Goal: Task Accomplishment & Management: Complete application form

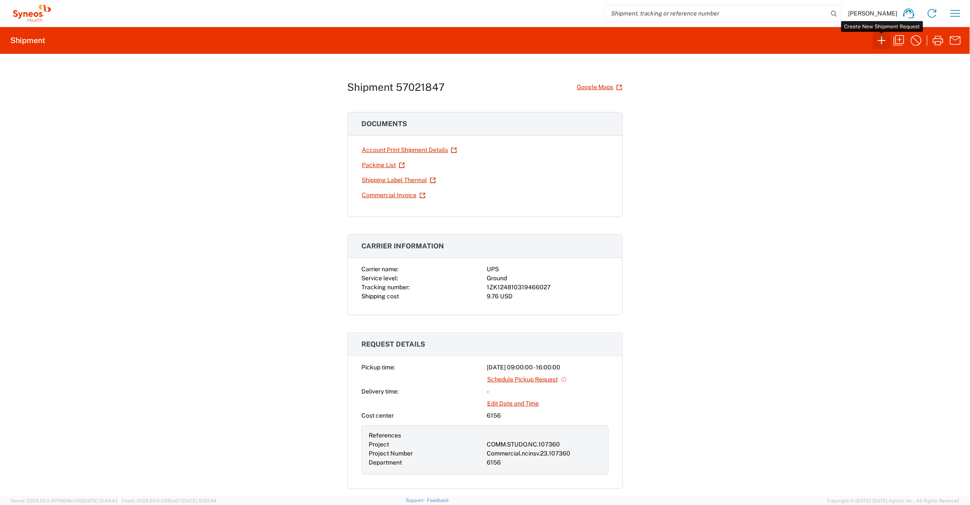
click at [875, 40] on button "button" at bounding box center [881, 40] width 17 height 17
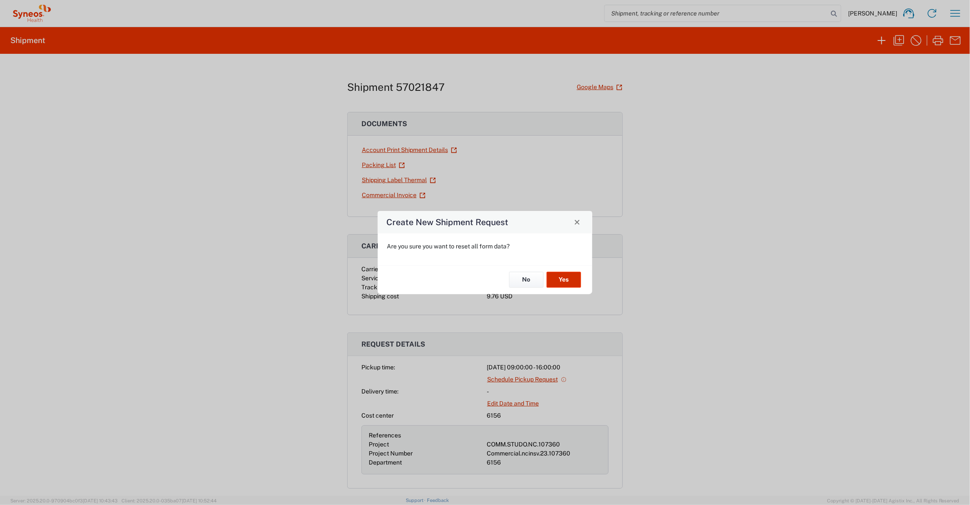
click at [563, 276] on button "Yes" at bounding box center [564, 280] width 34 height 16
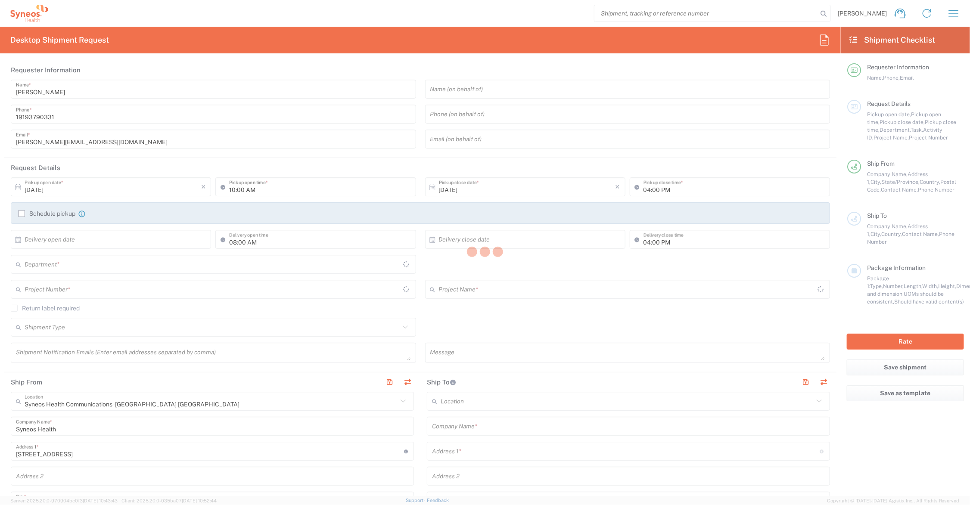
type input "[US_STATE]"
type input "[GEOGRAPHIC_DATA]"
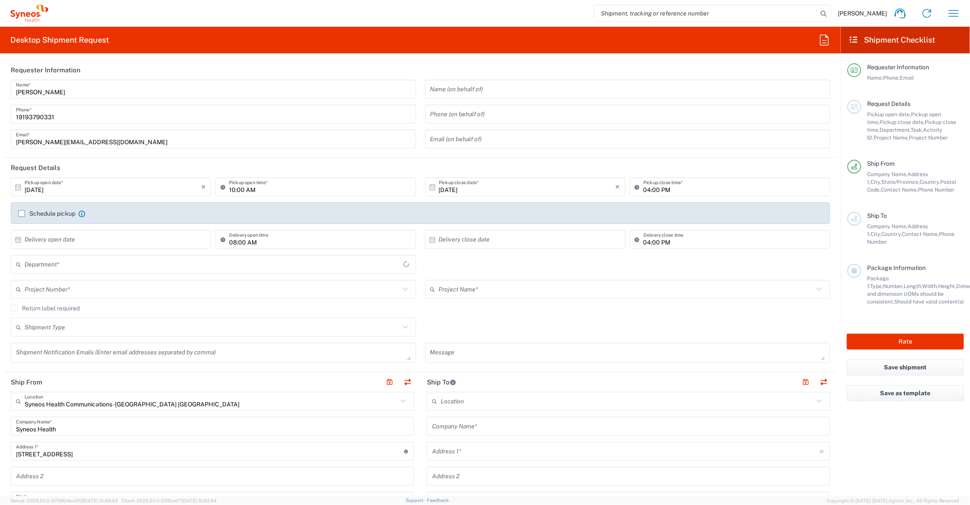
type input "6156"
click at [479, 289] on input "text" at bounding box center [626, 289] width 375 height 15
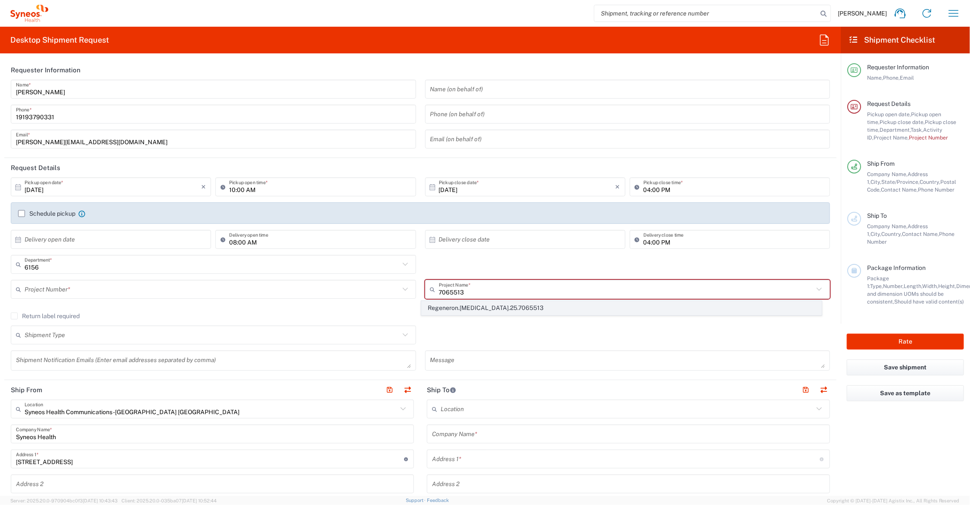
click at [474, 304] on span "Regeneron.[MEDICAL_DATA].25.7065513" at bounding box center [621, 308] width 399 height 13
type input "Regeneron.[MEDICAL_DATA].25.7065513"
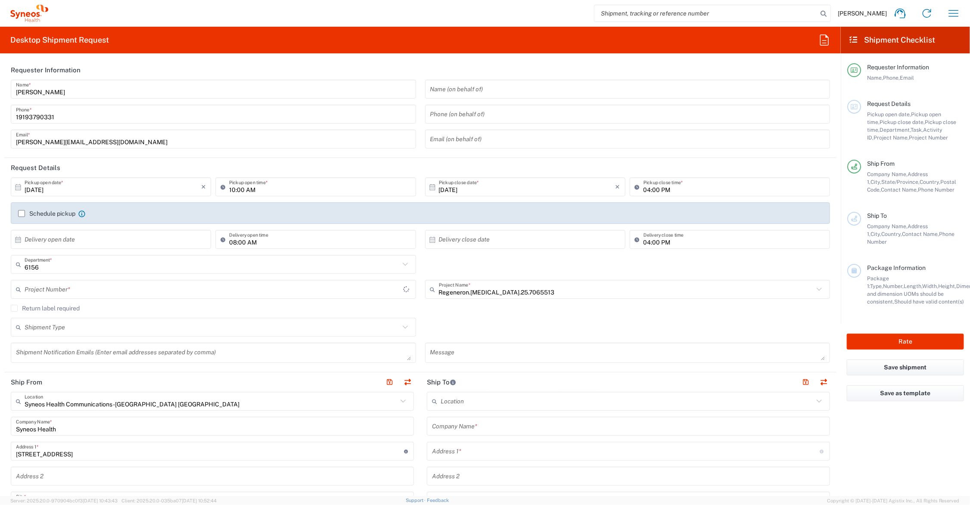
type input "MCUS.IMCA.CL.7065513"
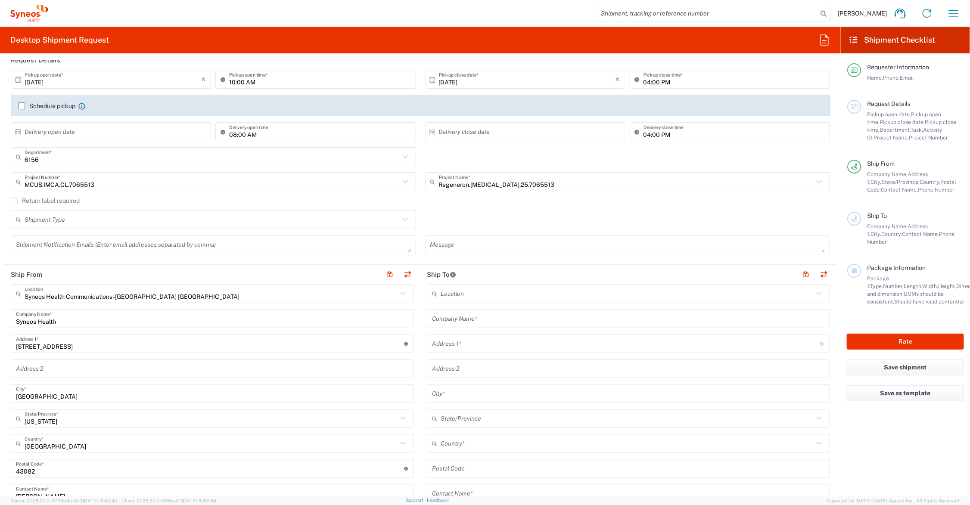
click at [493, 316] on input "text" at bounding box center [628, 319] width 393 height 15
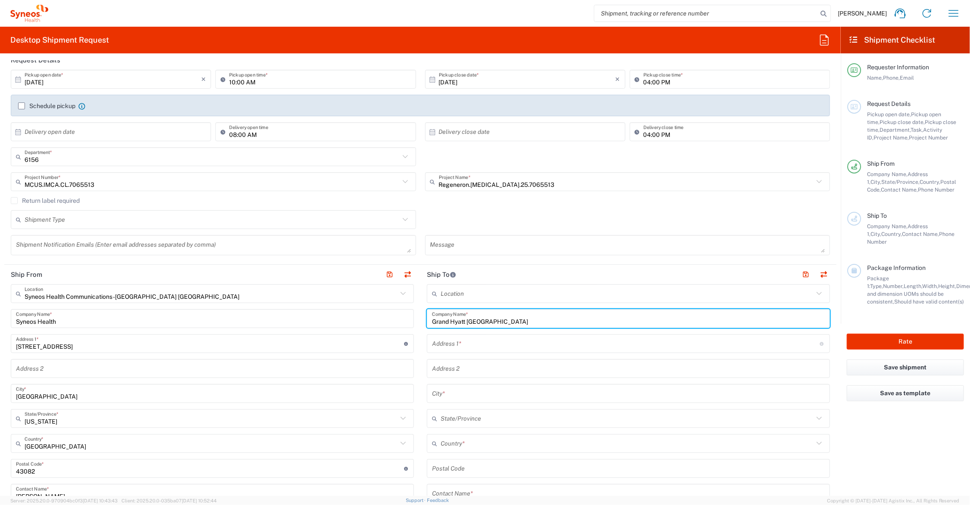
type input "Grand Hyatt [GEOGRAPHIC_DATA]"
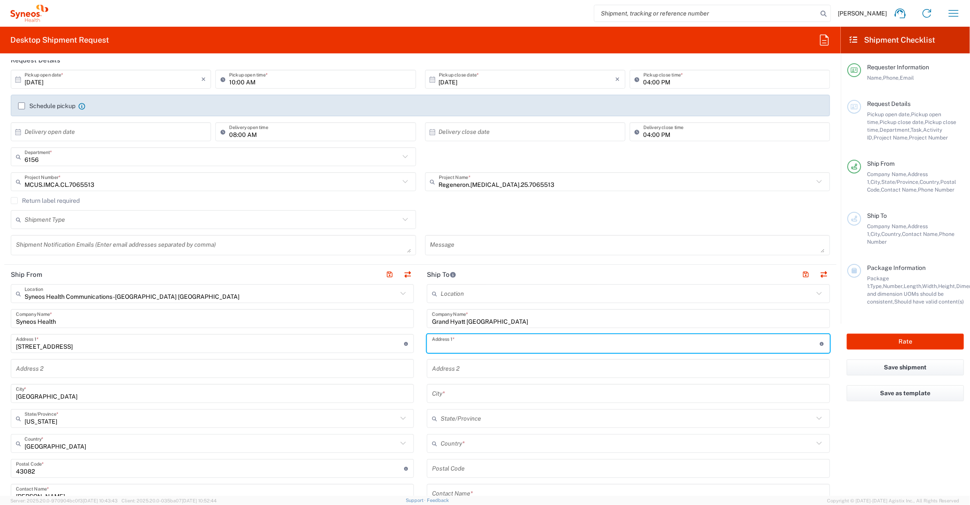
type input "2"
type input "[STREET_ADDRESS]"
click at [524, 368] on input "text" at bounding box center [628, 369] width 393 height 15
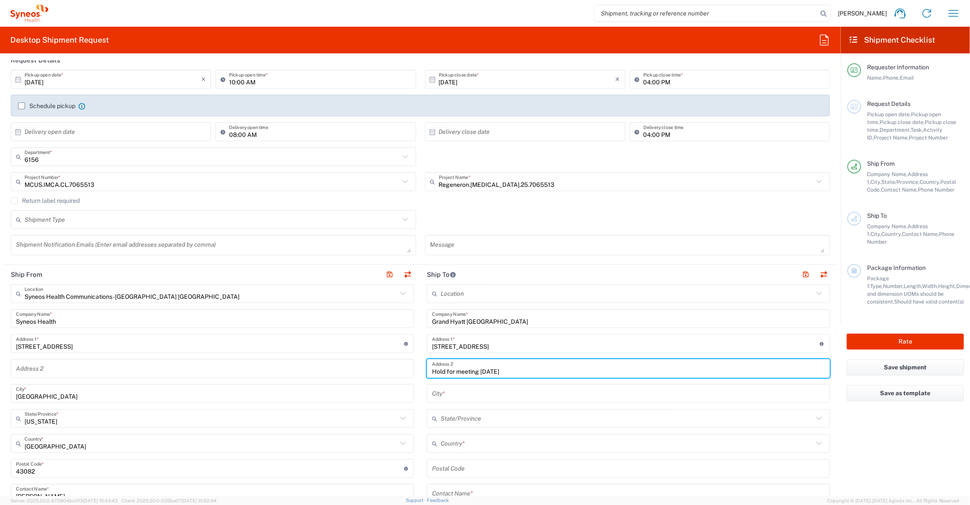
type input "Hold for meeting [DATE]"
click at [481, 397] on input "text" at bounding box center [628, 394] width 393 height 15
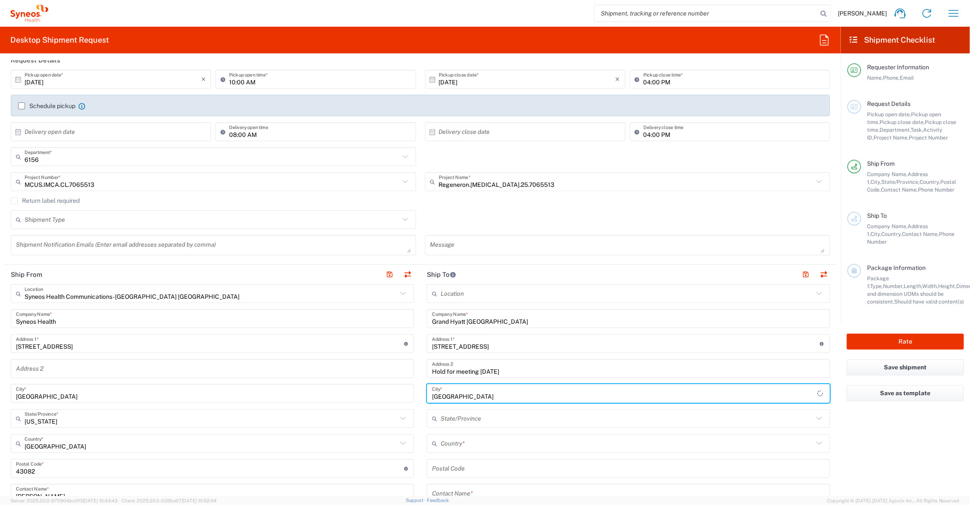
type input "[GEOGRAPHIC_DATA]"
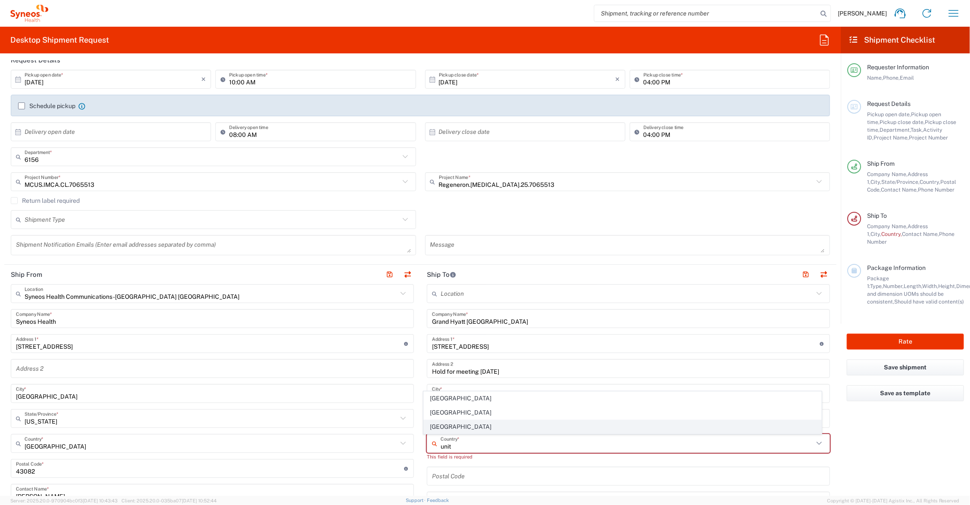
click at [440, 426] on span "[GEOGRAPHIC_DATA]" at bounding box center [623, 427] width 398 height 13
type input "[GEOGRAPHIC_DATA]"
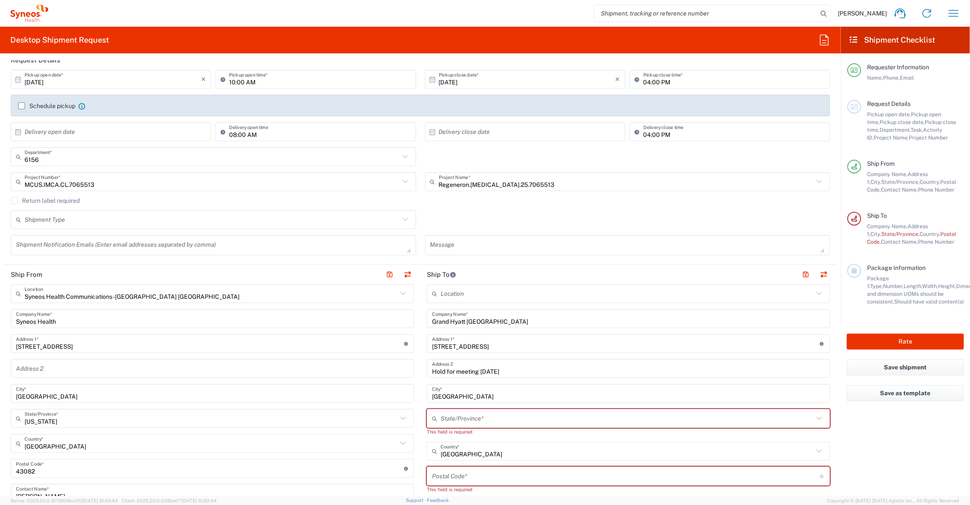
click at [445, 418] on input "text" at bounding box center [627, 419] width 373 height 15
click at [440, 405] on span "[US_STATE]" at bounding box center [623, 402] width 398 height 13
type input "[US_STATE]"
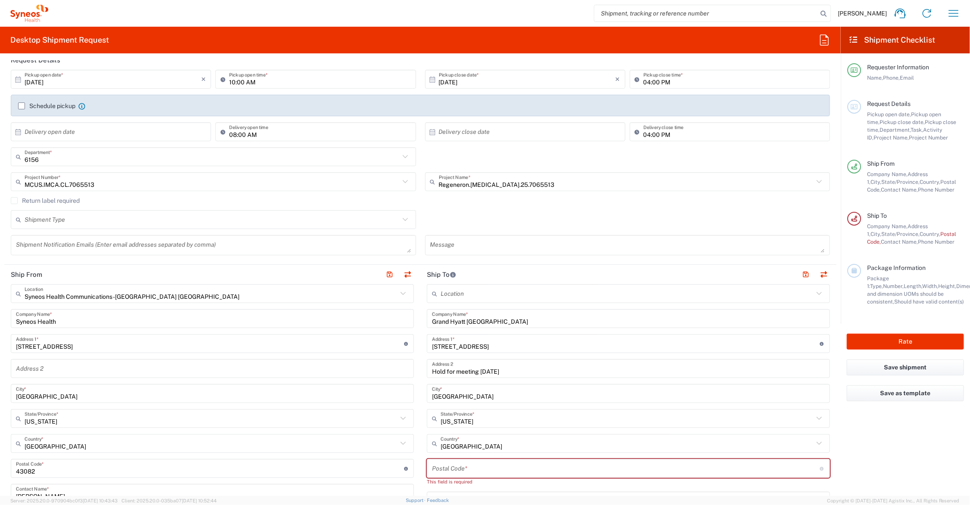
click at [451, 471] on input "undefined" at bounding box center [626, 469] width 388 height 15
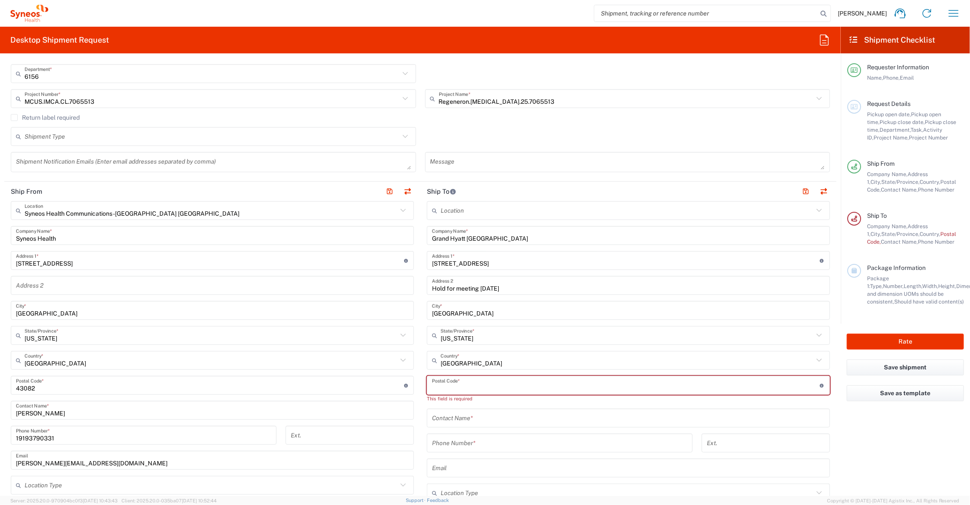
scroll to position [215, 0]
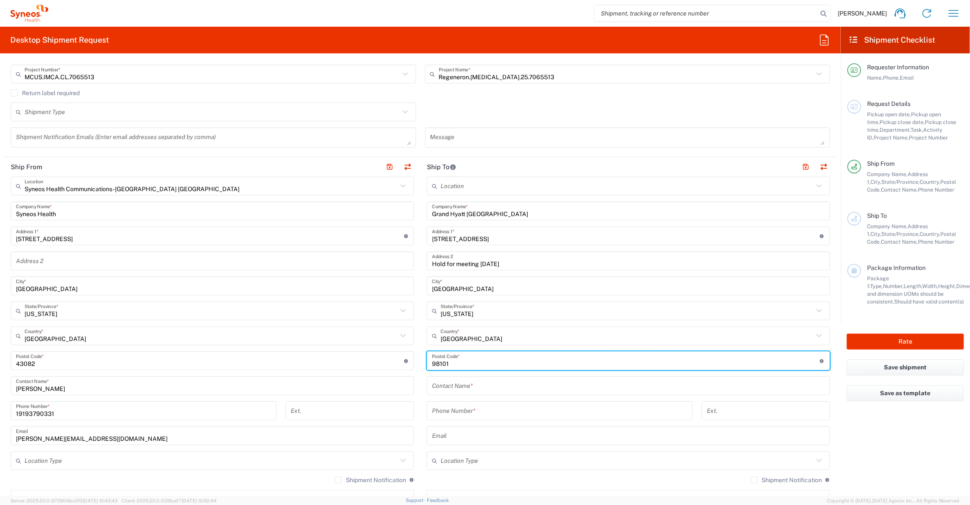
type input "98101"
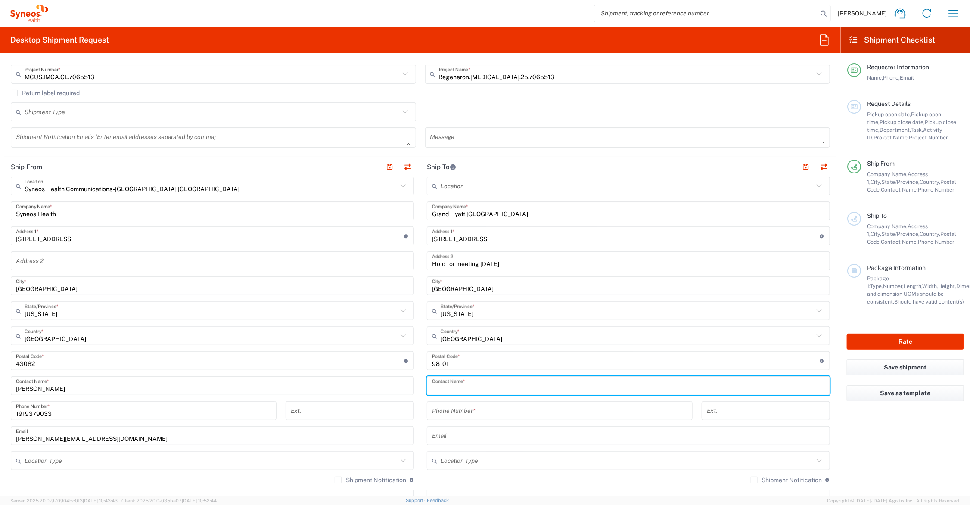
click at [485, 386] on input "text" at bounding box center [628, 386] width 393 height 15
type input "Binaytara for Regeneron Pharma"
click at [452, 409] on input "tel" at bounding box center [560, 411] width 256 height 15
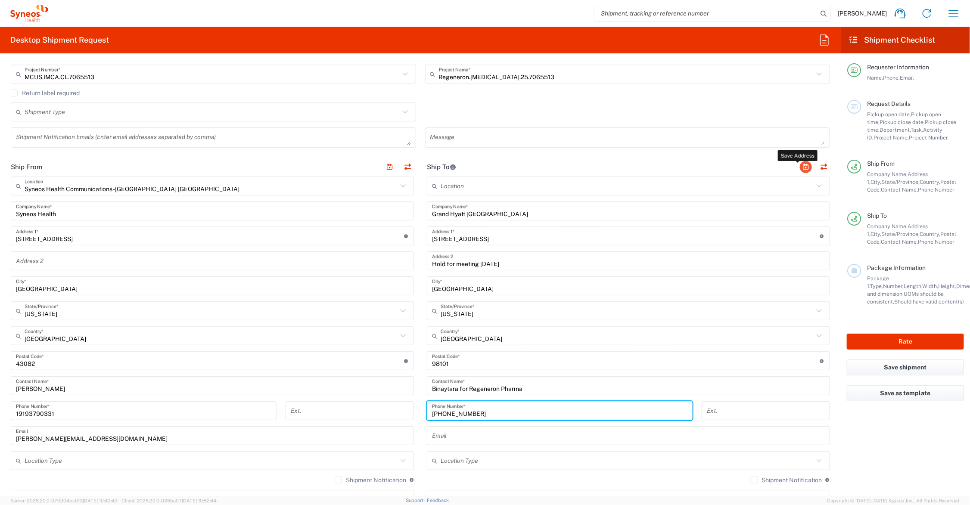
type input "[PHONE_NUMBER]"
click at [800, 165] on button "button" at bounding box center [806, 167] width 12 height 12
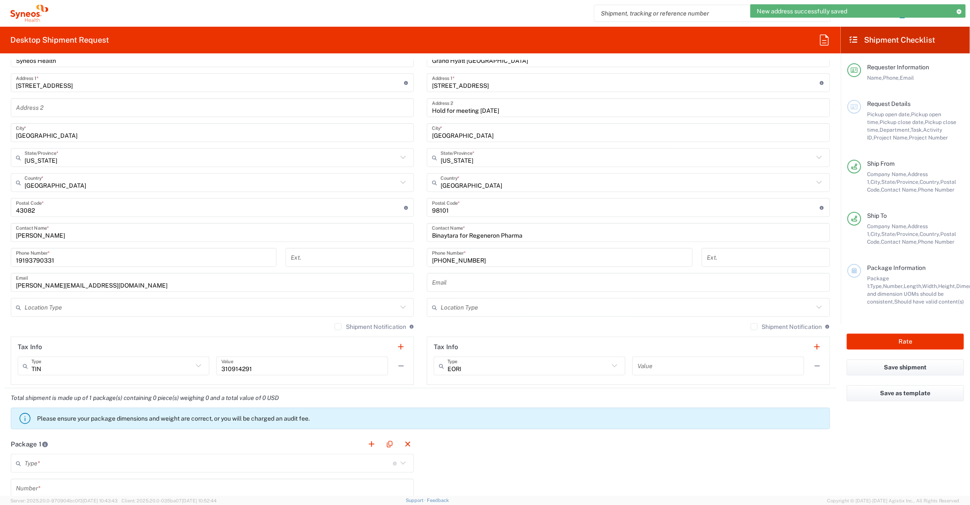
scroll to position [539, 0]
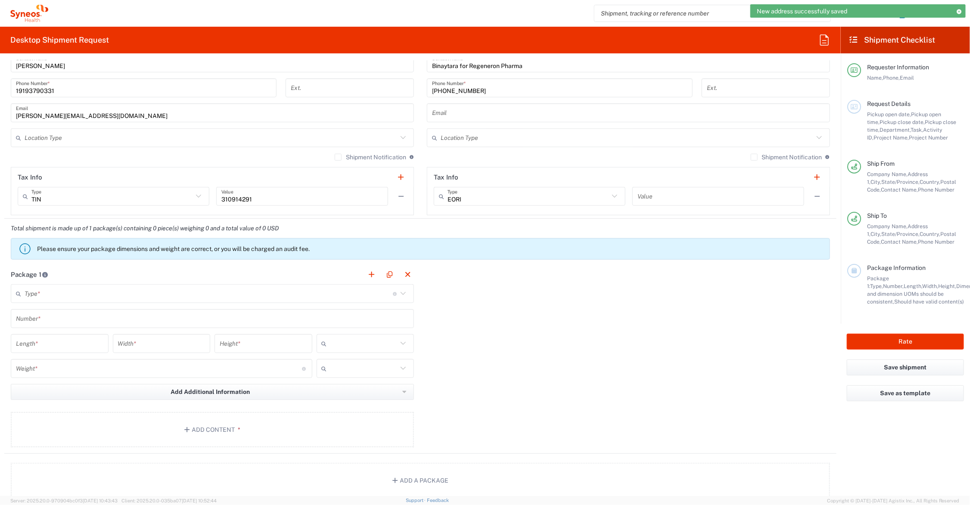
click at [82, 291] on input "text" at bounding box center [209, 294] width 368 height 15
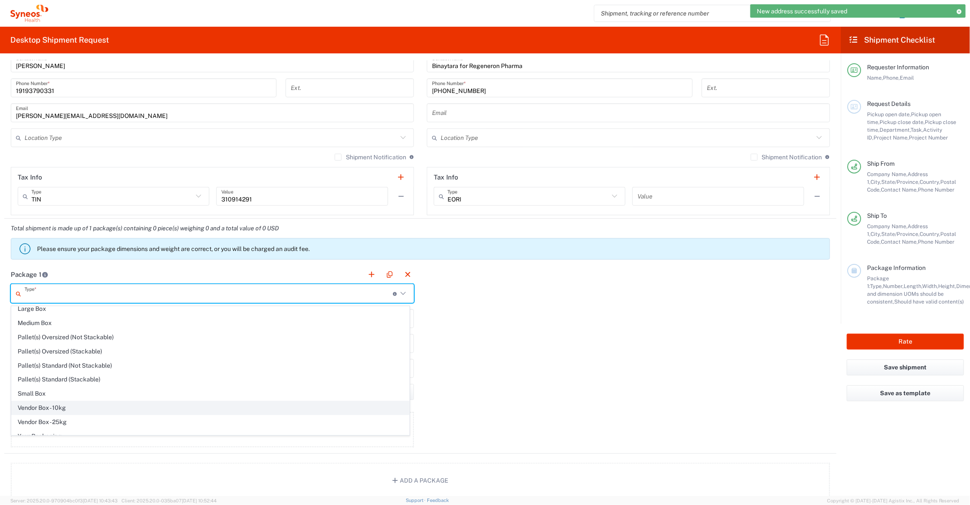
scroll to position [28, 0]
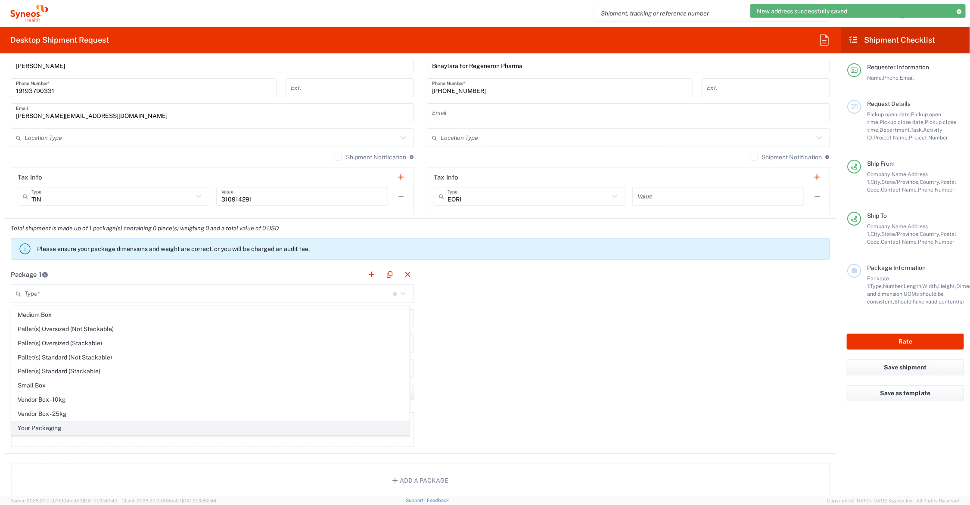
click at [70, 429] on span "Your Packaging" at bounding box center [211, 428] width 398 height 13
type input "Your Packaging"
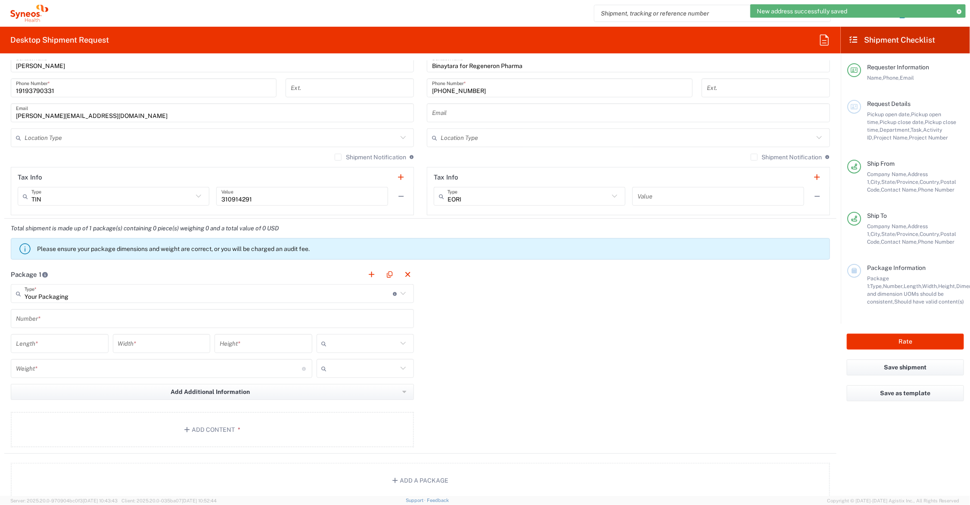
click at [65, 315] on input "text" at bounding box center [212, 319] width 393 height 15
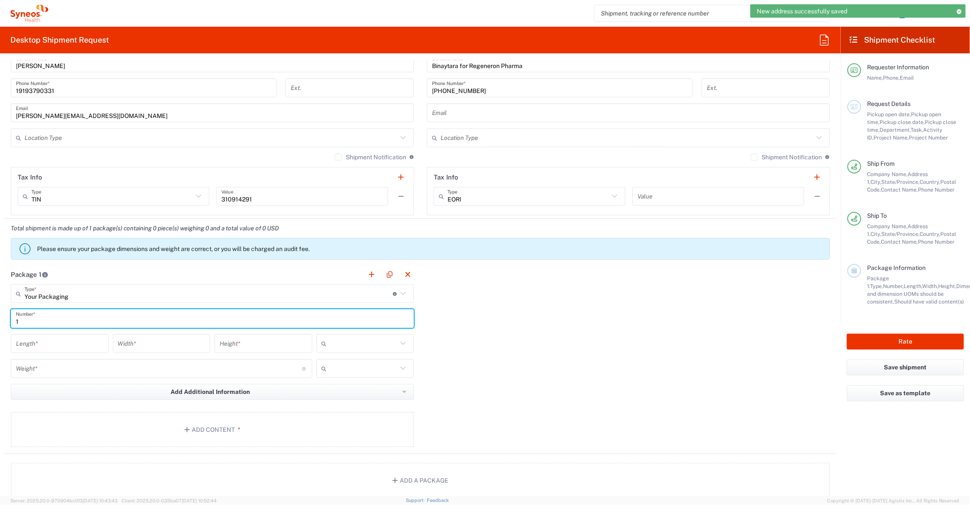
type input "1"
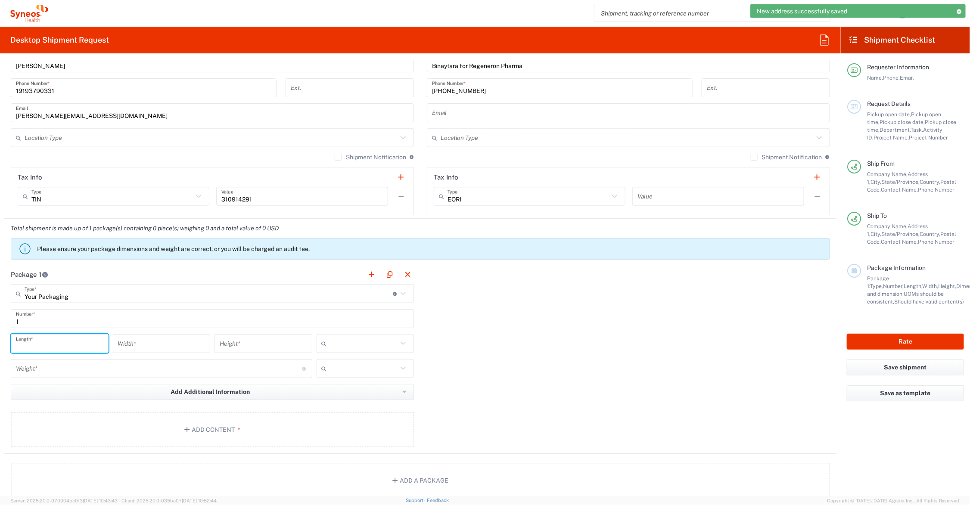
click at [67, 345] on input "number" at bounding box center [59, 344] width 87 height 15
type input "41"
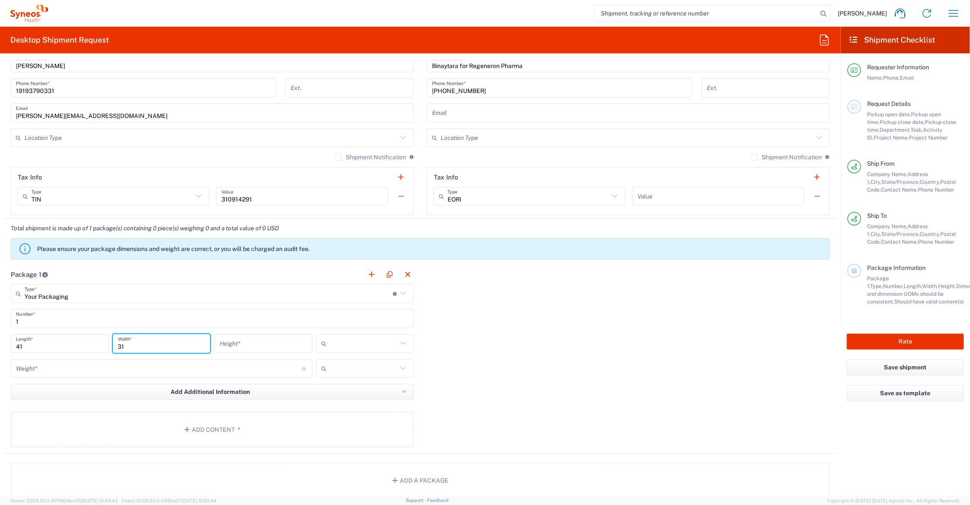
type input "31"
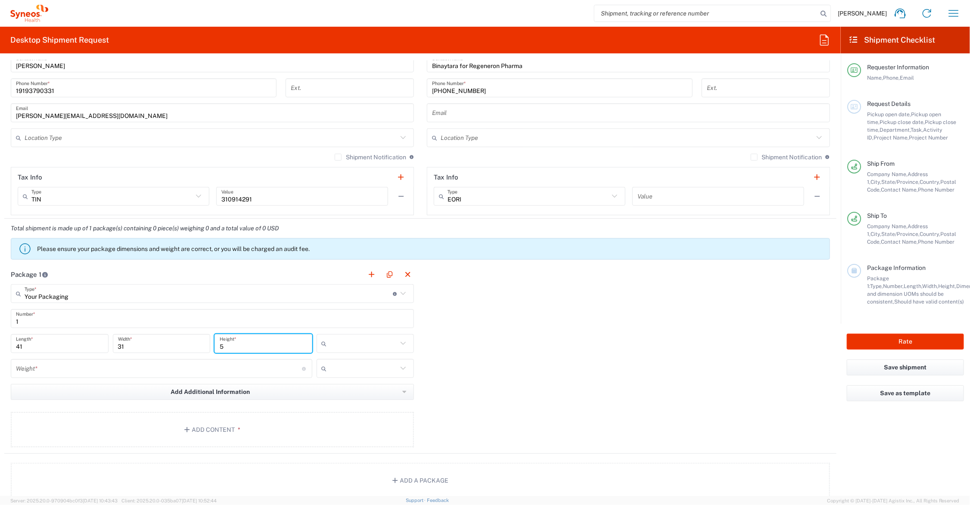
type input "5"
click at [70, 367] on input "number" at bounding box center [159, 369] width 286 height 15
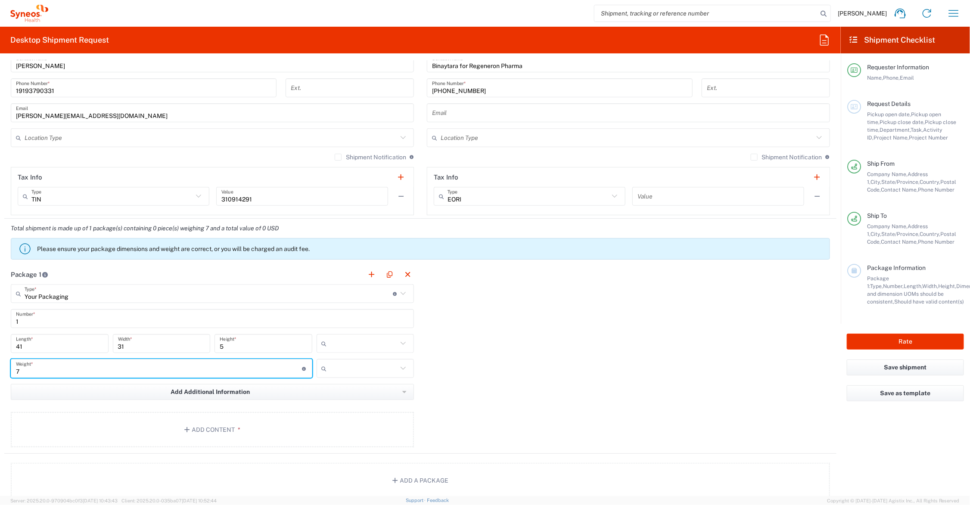
type input "7"
click at [356, 347] on input "text" at bounding box center [365, 344] width 68 height 14
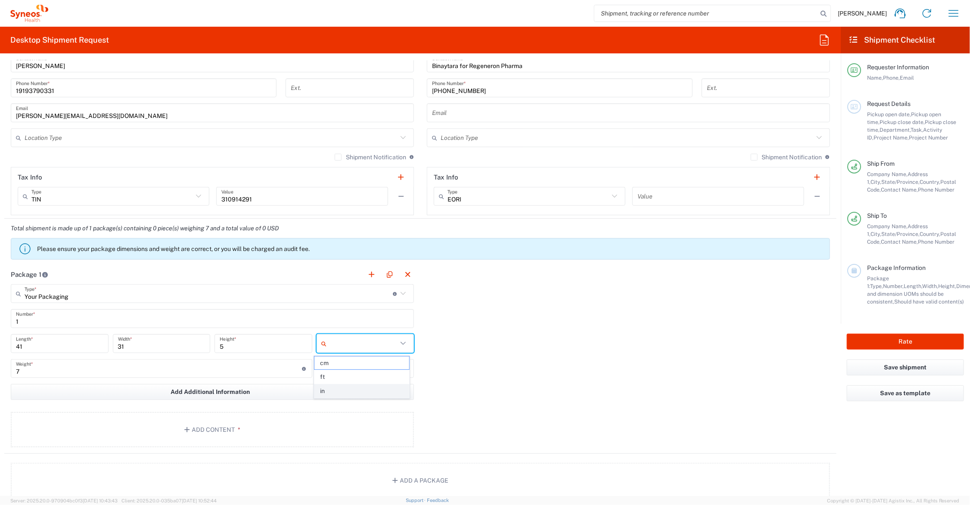
click at [345, 390] on span "in" at bounding box center [362, 391] width 95 height 13
type input "in"
click at [342, 367] on input "text" at bounding box center [365, 369] width 68 height 14
drag, startPoint x: 335, startPoint y: 400, endPoint x: 314, endPoint y: 410, distance: 23.7
click at [335, 400] on span "lbs" at bounding box center [362, 402] width 95 height 13
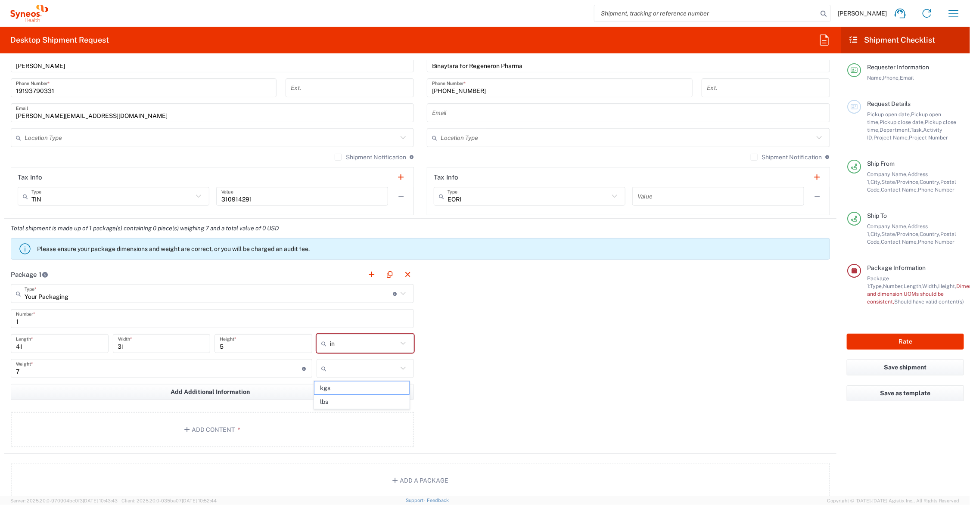
type input "lbs"
click at [227, 426] on button "Add Content *" at bounding box center [212, 429] width 403 height 35
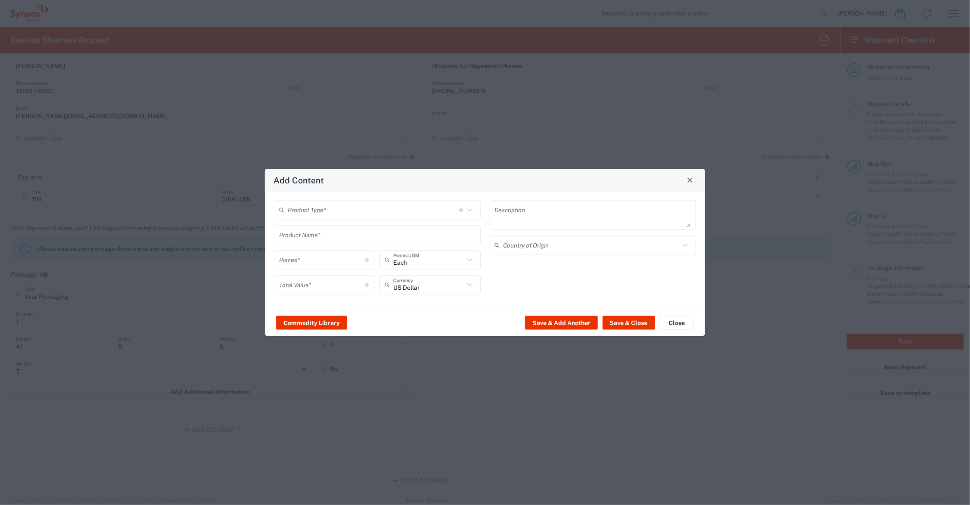
click at [337, 231] on input "text" at bounding box center [377, 235] width 196 height 15
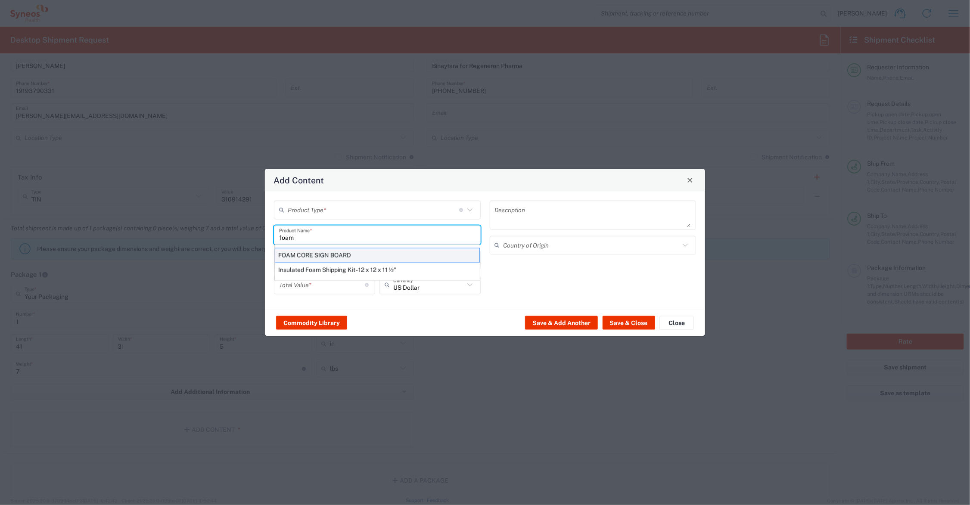
click at [335, 253] on div "FOAM CORE SIGN BOARD" at bounding box center [377, 255] width 205 height 15
type input "FOAM CORE SIGN BOARD"
type input "1"
type textarea "40X30"
type input "[GEOGRAPHIC_DATA]"
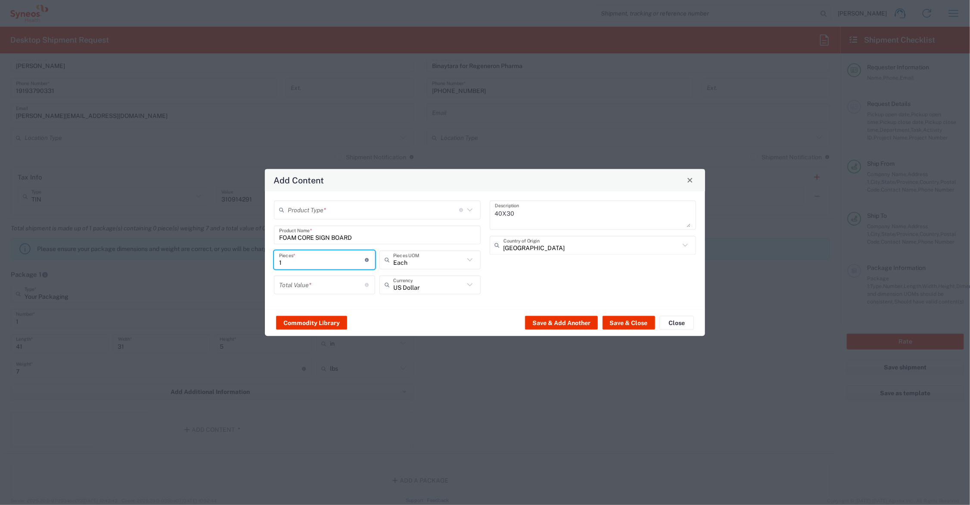
drag, startPoint x: 281, startPoint y: 258, endPoint x: 267, endPoint y: 259, distance: 14.3
click at [268, 259] on div "Product Type * Document: Paper document generated internally by Syneos, a clien…" at bounding box center [485, 250] width 440 height 118
type input "2"
click at [300, 289] on input "number" at bounding box center [322, 285] width 86 height 15
type input "90.00"
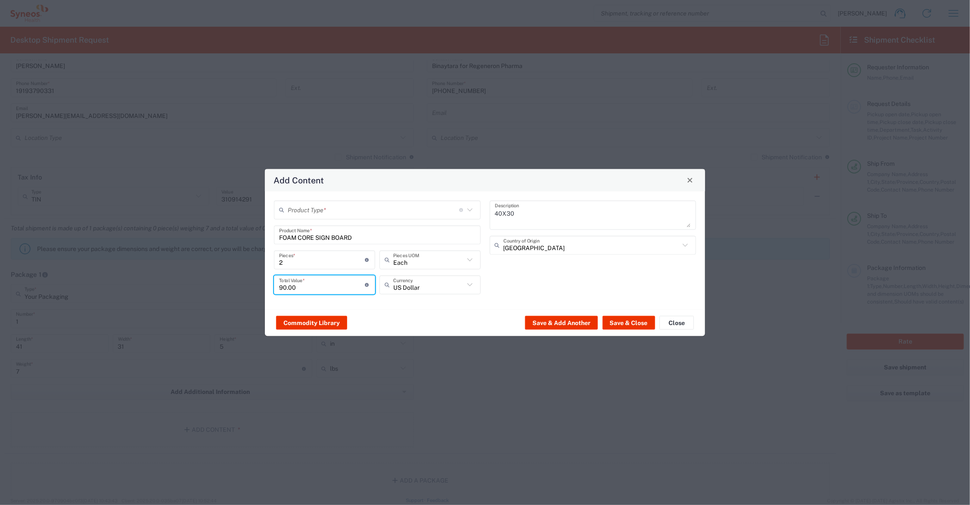
click at [347, 210] on input "text" at bounding box center [374, 210] width 172 height 15
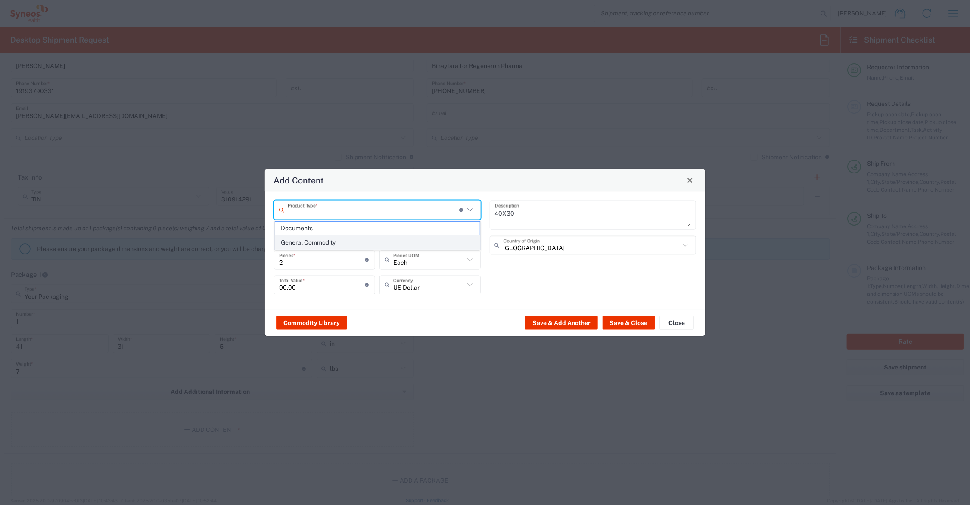
click at [338, 240] on span "General Commodity" at bounding box center [377, 242] width 205 height 13
type input "General Commodity"
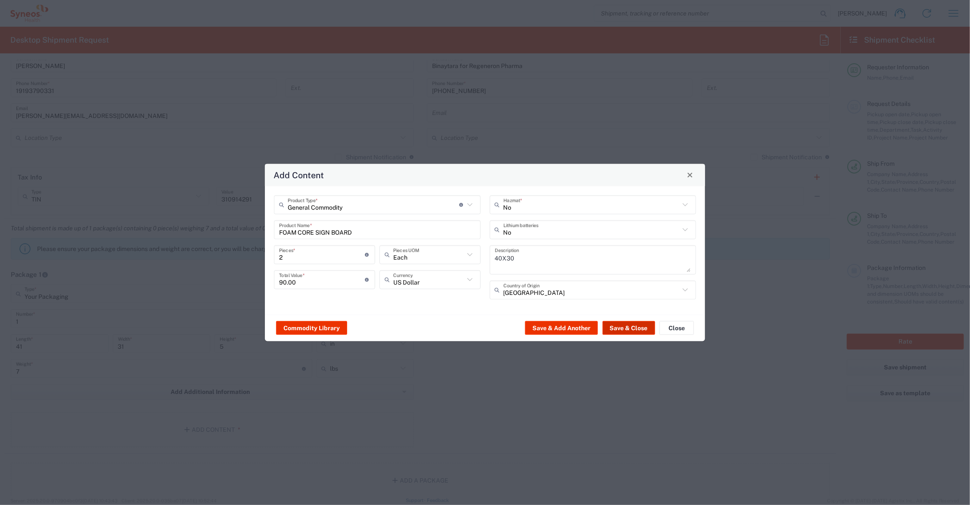
click at [620, 328] on button "Save & Close" at bounding box center [629, 328] width 53 height 14
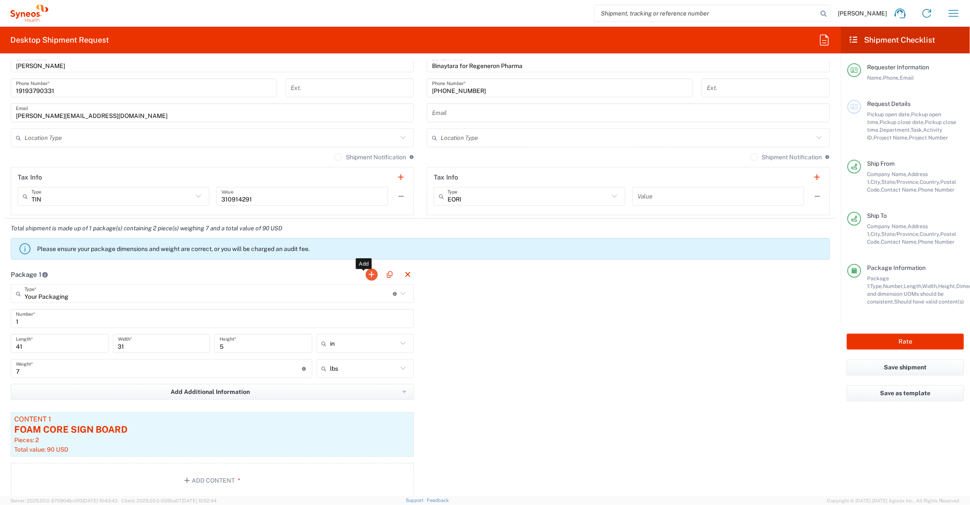
click at [369, 272] on button "button" at bounding box center [372, 275] width 12 height 12
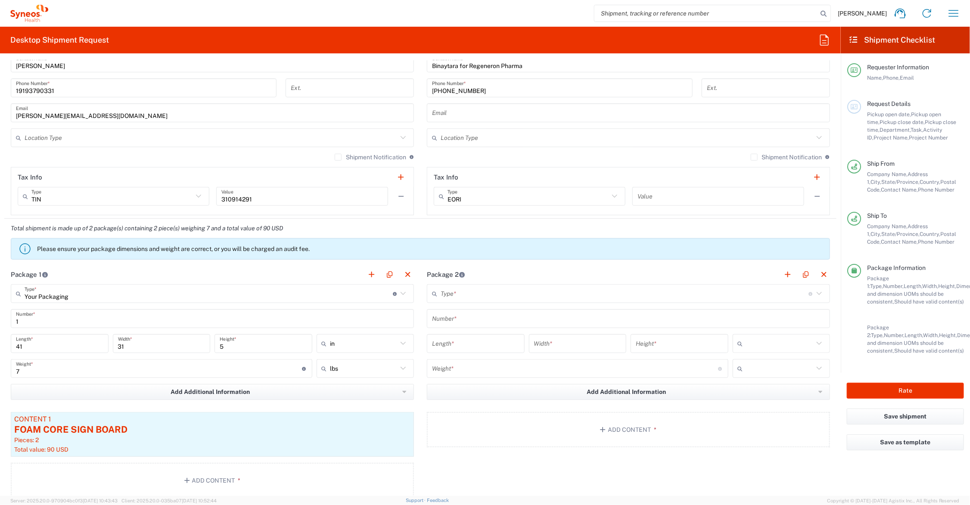
click at [498, 296] on input "text" at bounding box center [625, 294] width 368 height 15
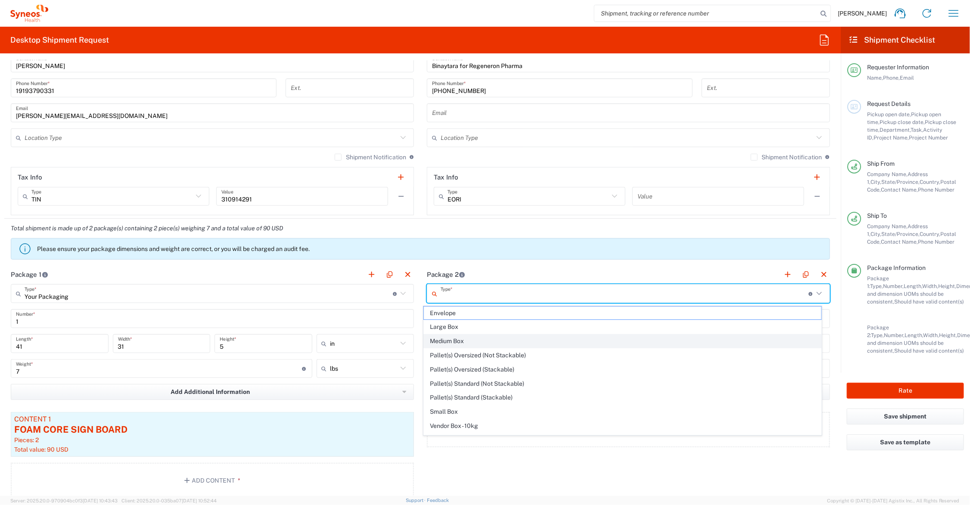
click at [486, 342] on span "Medium Box" at bounding box center [623, 341] width 398 height 13
type input "Medium Box"
type input "13"
type input "11.5"
type input "2.5"
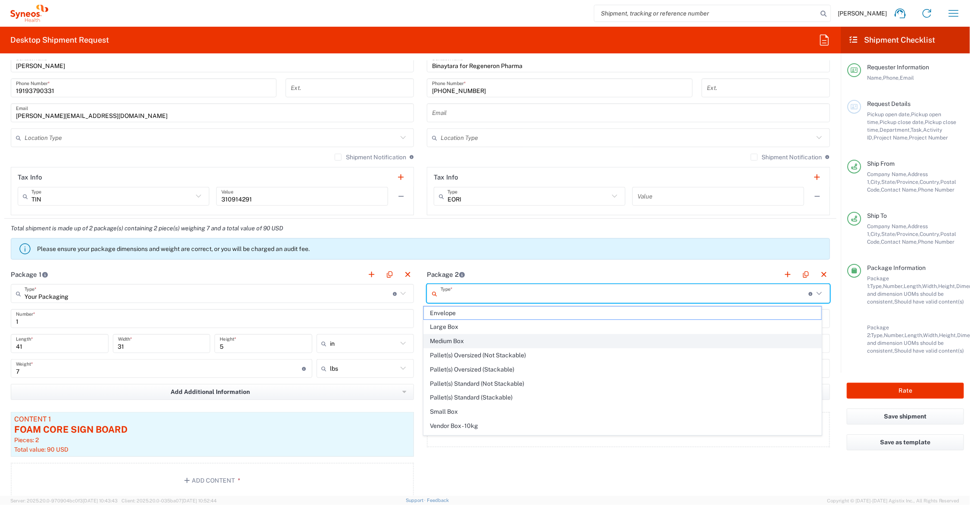
type input "in"
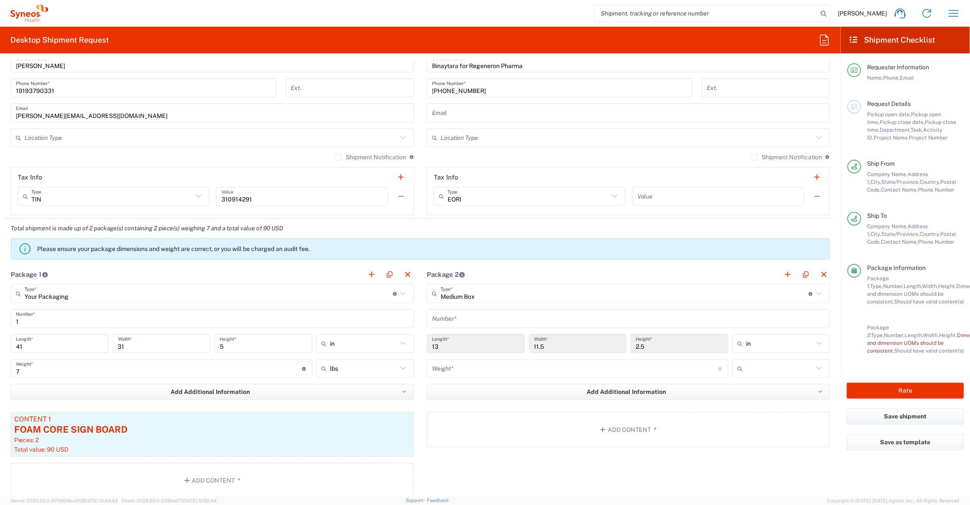
click at [473, 319] on input "text" at bounding box center [628, 319] width 393 height 15
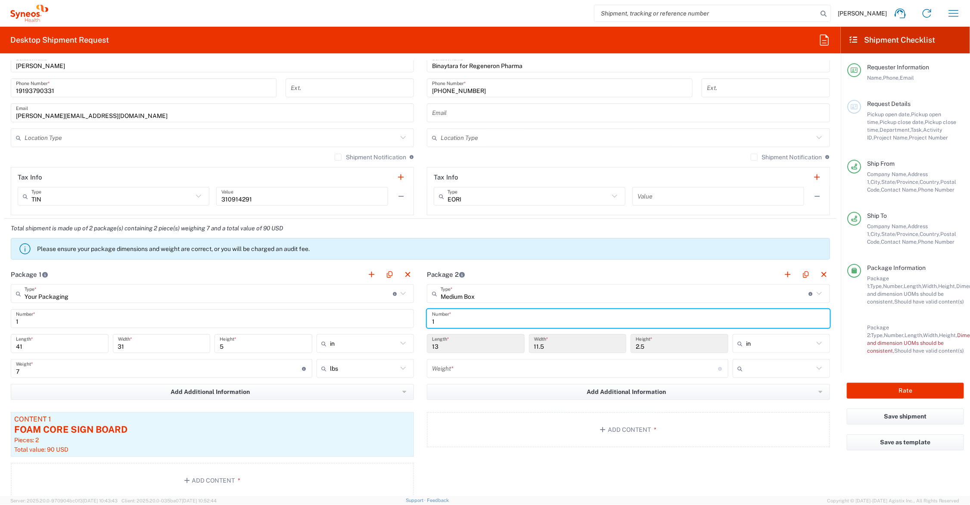
type input "1"
click at [474, 365] on input "number" at bounding box center [575, 369] width 286 height 15
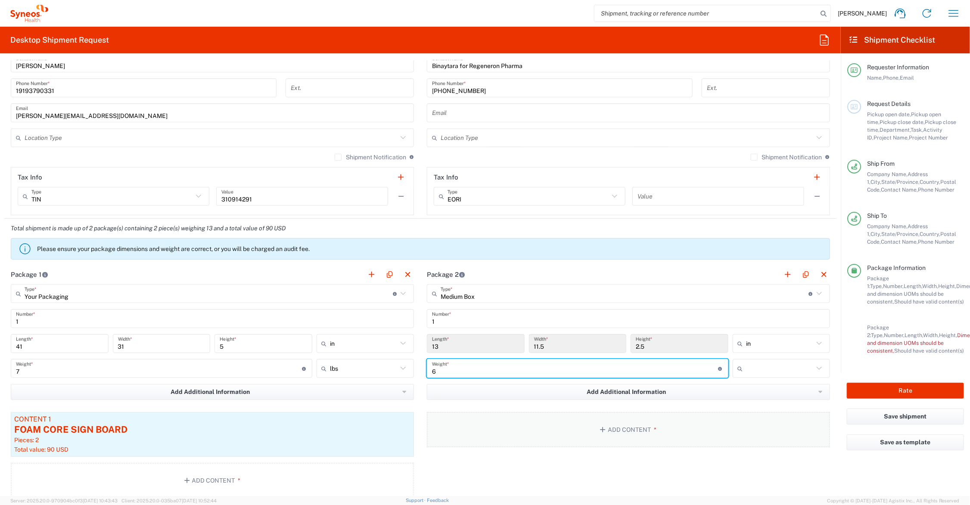
type input "6"
click at [558, 431] on button "Add Content *" at bounding box center [628, 429] width 403 height 35
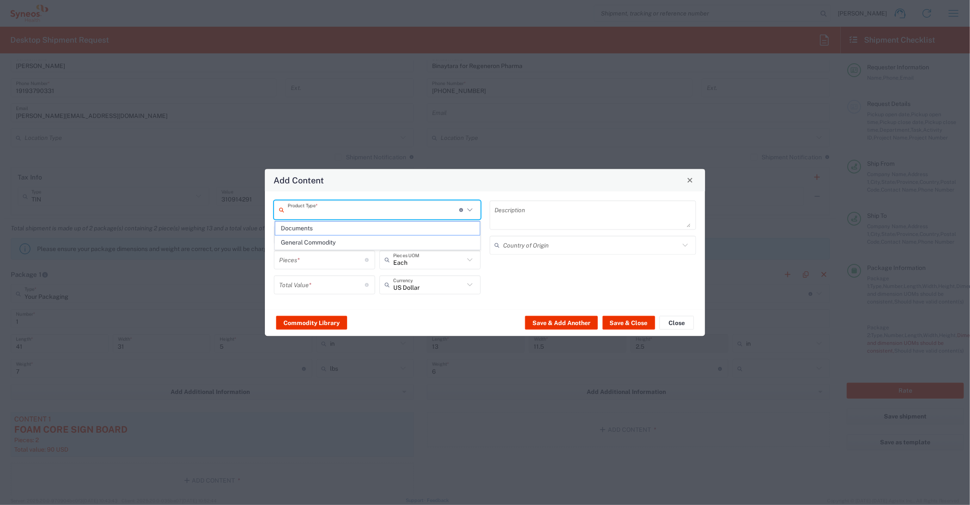
click at [353, 207] on input "text" at bounding box center [374, 210] width 172 height 15
click at [346, 232] on span "Documents" at bounding box center [377, 228] width 205 height 13
type input "Documents"
type input "1"
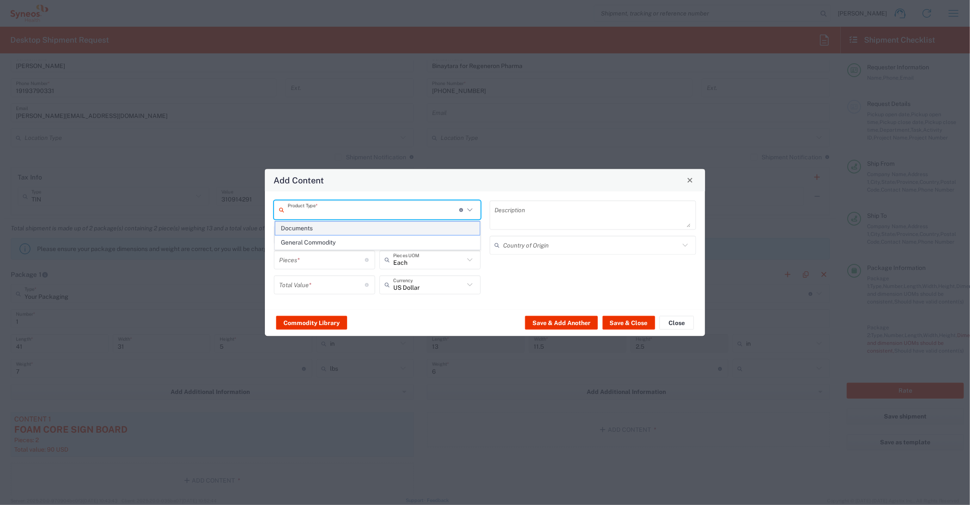
type input "1"
type textarea "Documents"
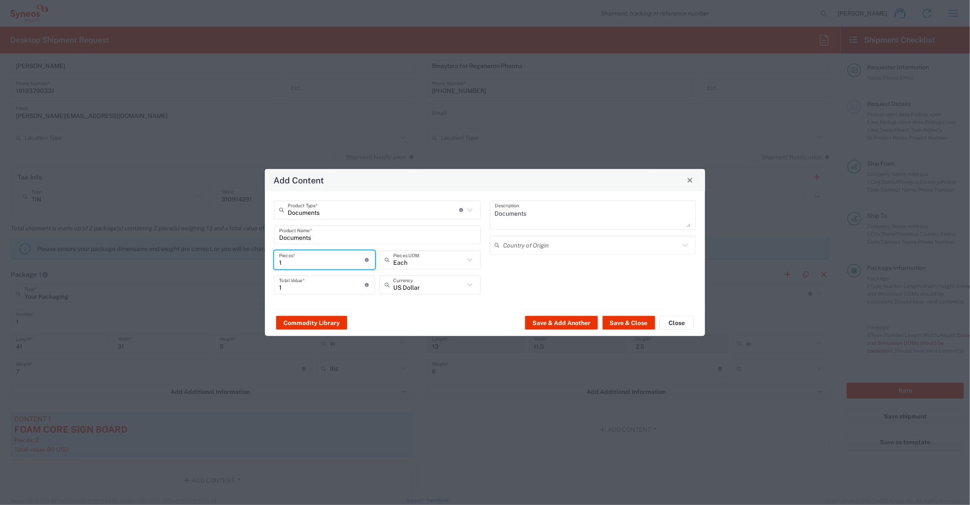
click at [326, 263] on input "1" at bounding box center [322, 260] width 86 height 15
type input "12"
type input "125"
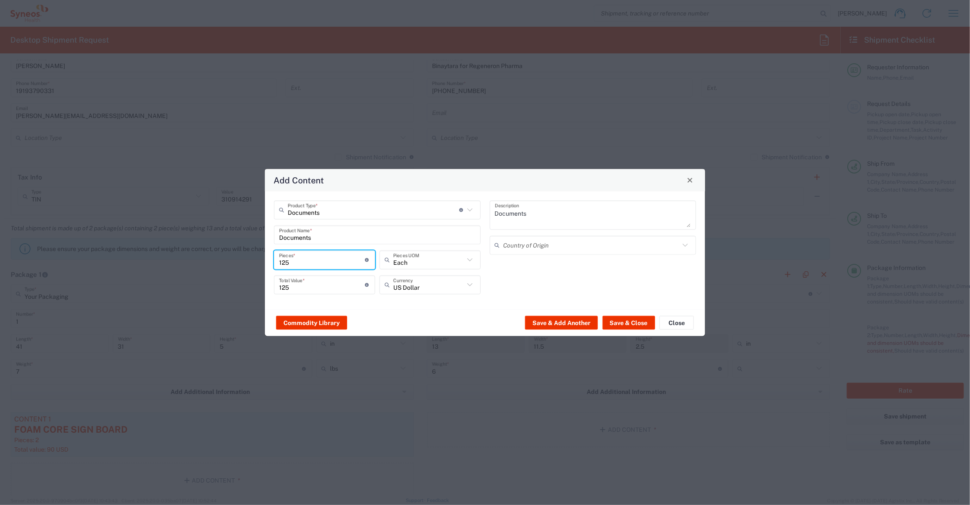
type input "125"
drag, startPoint x: 313, startPoint y: 291, endPoint x: 268, endPoint y: 289, distance: 45.7
click at [268, 289] on div "Documents Product Type * Document: Paper document generated internally by Syneo…" at bounding box center [485, 250] width 440 height 118
type input "50.00"
click at [629, 324] on button "Save & Close" at bounding box center [629, 323] width 53 height 14
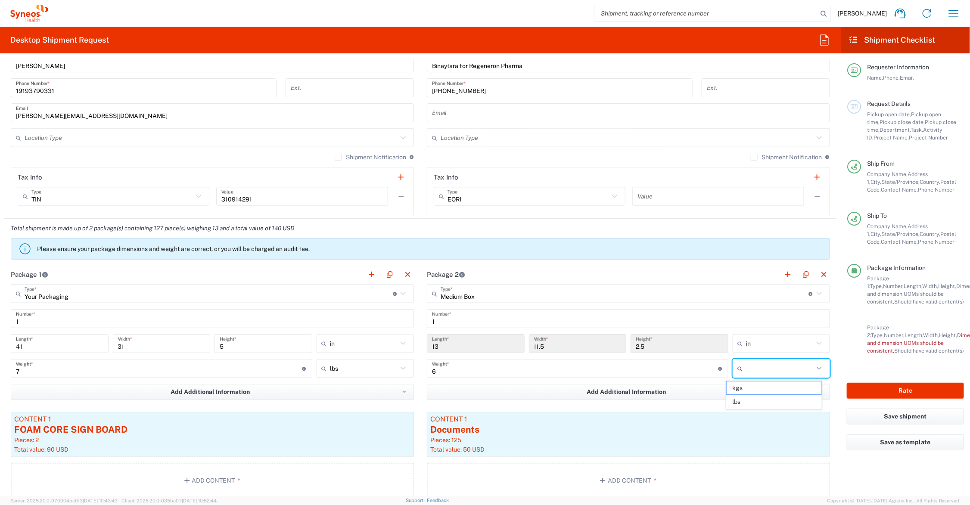
click at [748, 371] on input "text" at bounding box center [781, 369] width 68 height 14
click at [746, 400] on span "lbs" at bounding box center [774, 402] width 95 height 13
type input "lbs"
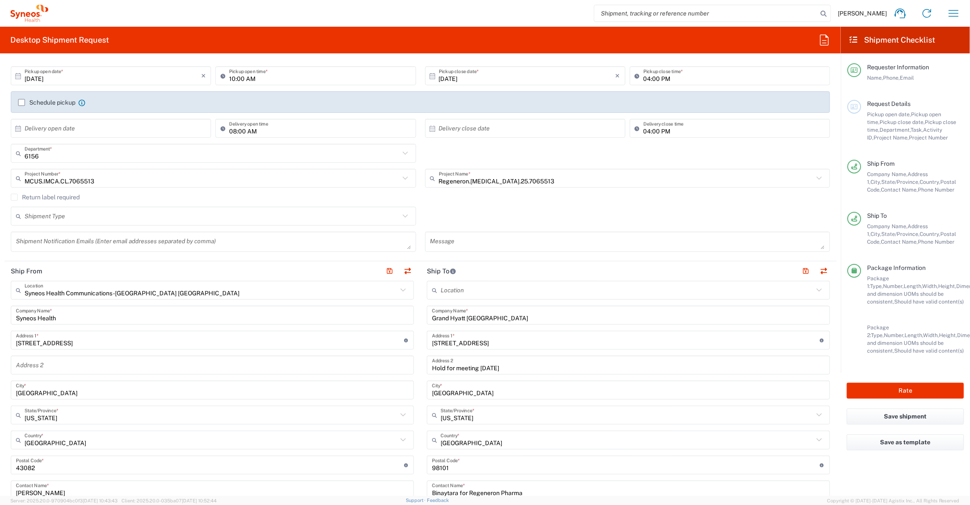
scroll to position [0, 0]
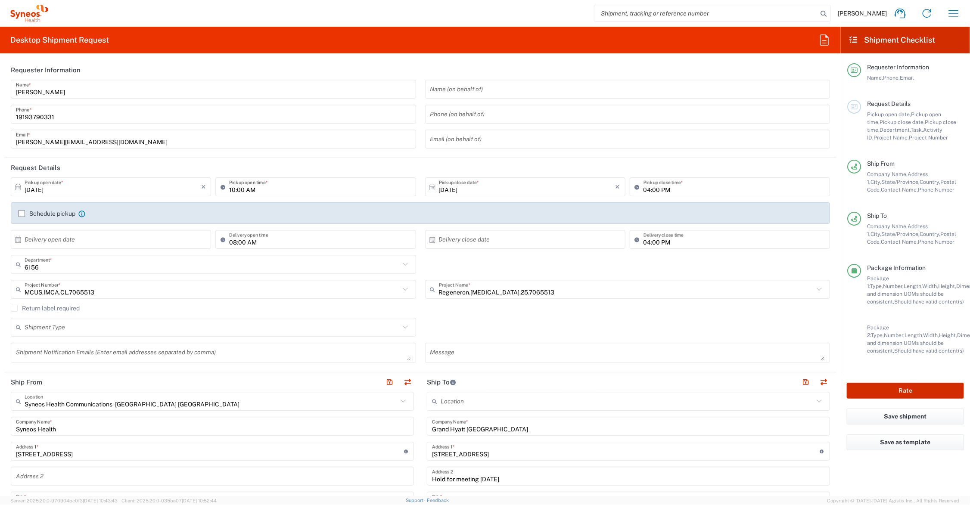
click at [875, 390] on button "Rate" at bounding box center [905, 391] width 117 height 16
type input "Regeneron.[MEDICAL_DATA].25.7065513"
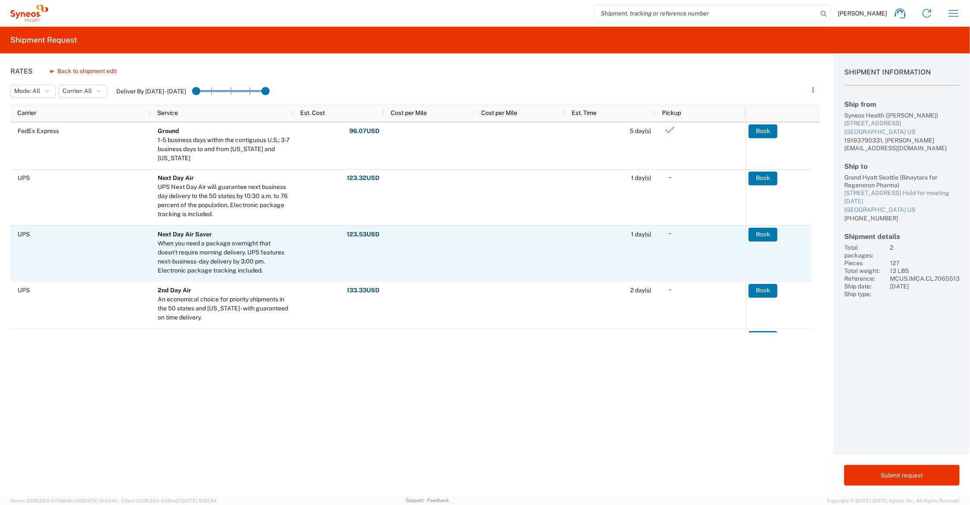
scroll to position [108, 0]
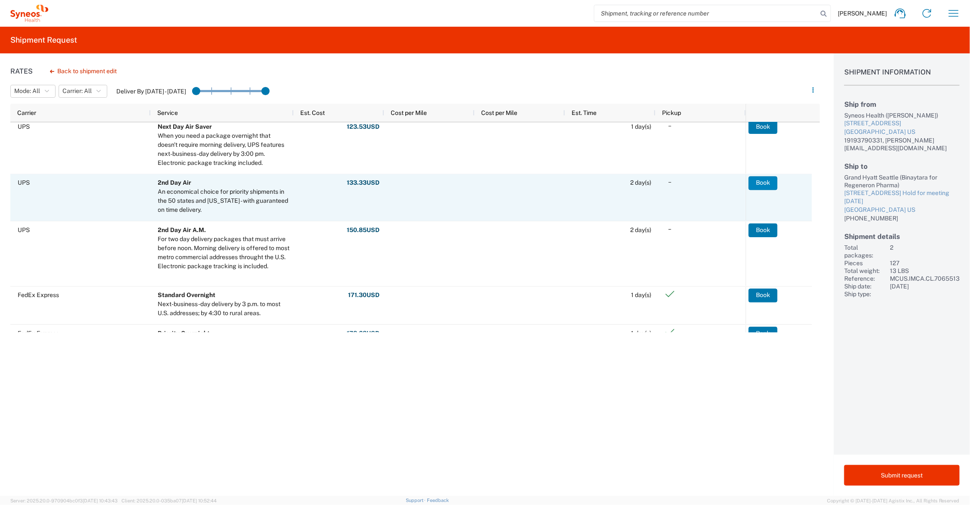
click at [764, 181] on button "Book" at bounding box center [763, 183] width 29 height 14
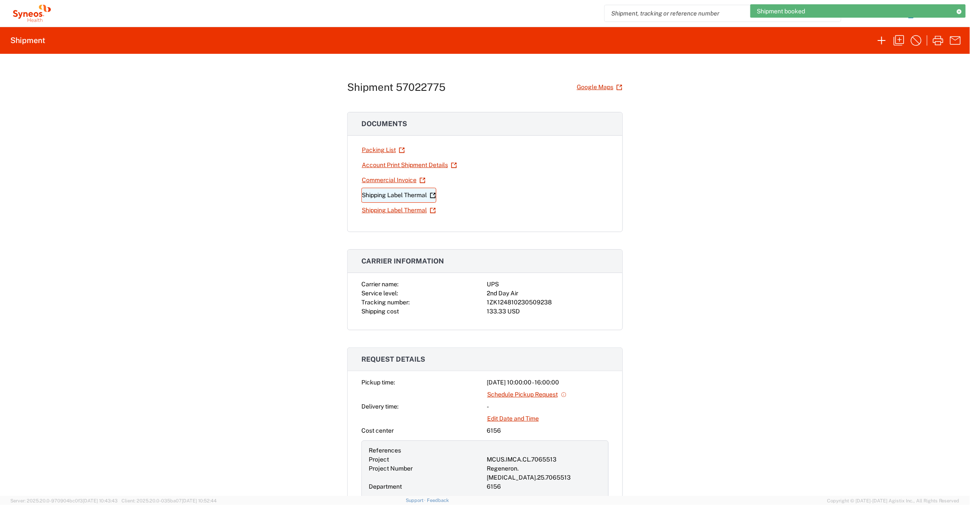
click at [416, 194] on link "Shipping Label Thermal" at bounding box center [399, 195] width 75 height 15
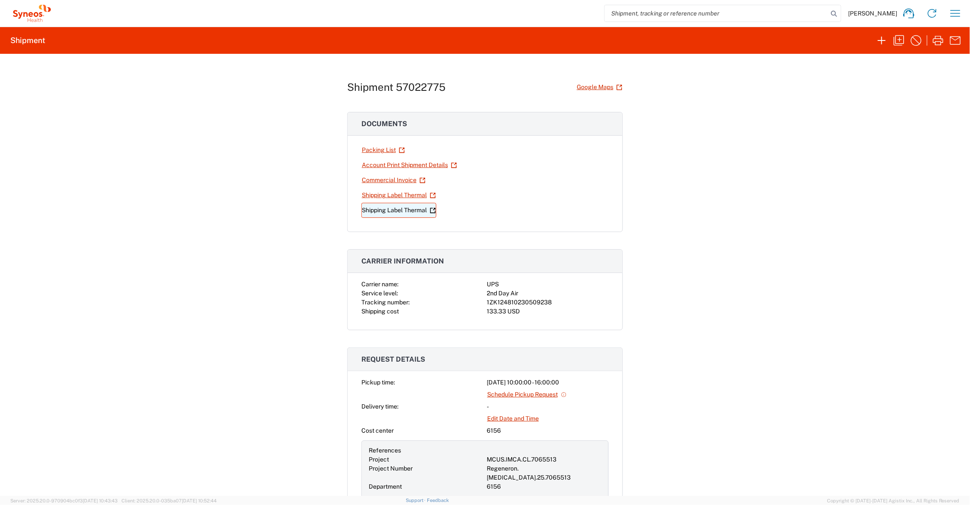
click at [365, 211] on link "Shipping Label Thermal" at bounding box center [399, 210] width 75 height 15
